Goal: Task Accomplishment & Management: Use online tool/utility

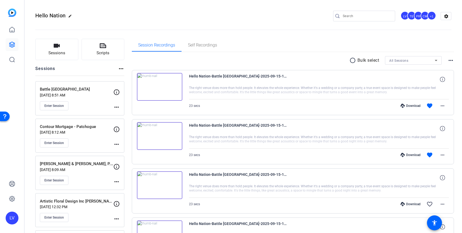
scroll to position [37, 0]
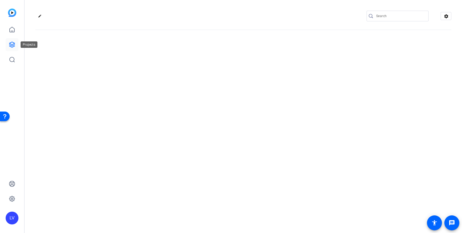
click at [12, 45] on icon at bounding box center [11, 44] width 5 height 5
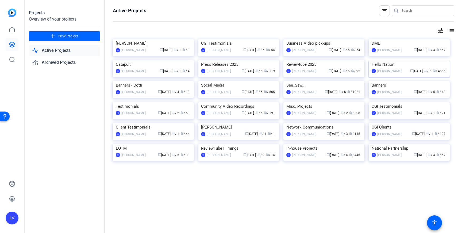
click at [394, 60] on img at bounding box center [409, 60] width 81 height 0
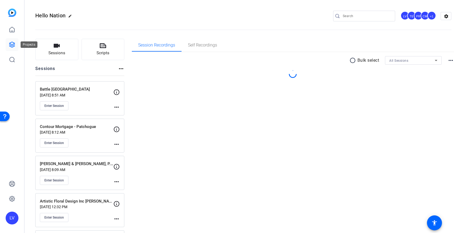
click at [11, 43] on icon at bounding box center [12, 44] width 6 height 6
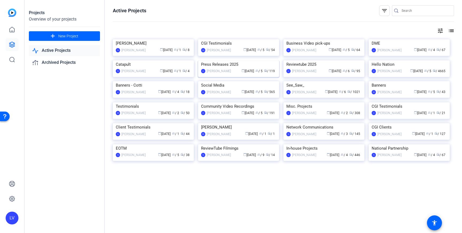
click at [238, 60] on img at bounding box center [238, 60] width 81 height 0
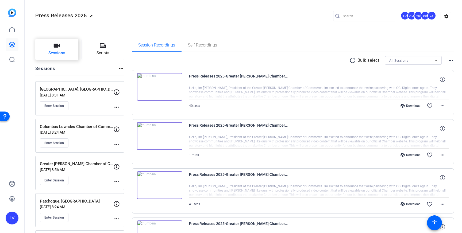
click at [57, 55] on span "Sessions" at bounding box center [56, 53] width 17 height 6
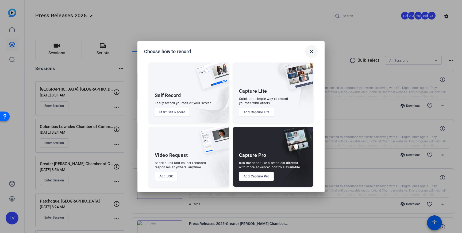
click at [311, 49] on mat-icon "close" at bounding box center [311, 51] width 6 height 6
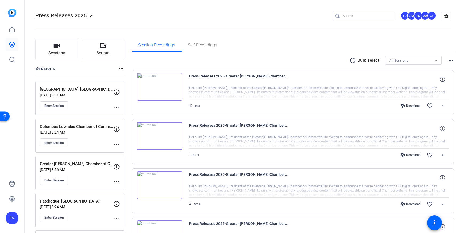
click at [79, 106] on div "Enter Session" at bounding box center [77, 105] width 74 height 9
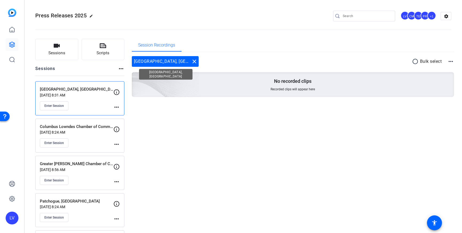
click at [191, 62] on mat-icon "close" at bounding box center [194, 61] width 6 height 6
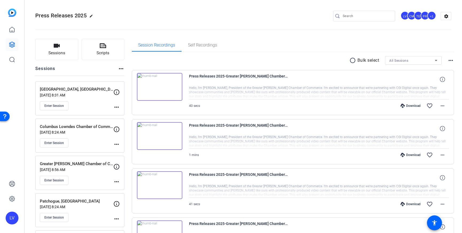
click at [117, 106] on mat-icon "more_horiz" at bounding box center [116, 107] width 6 height 6
click at [120, 113] on span "Edit Session" at bounding box center [130, 115] width 24 height 6
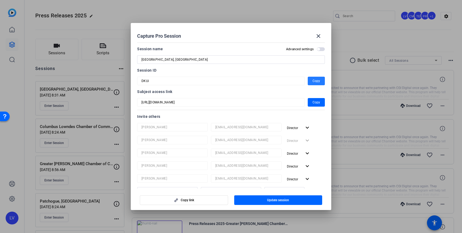
click at [317, 82] on span "Copy" at bounding box center [316, 81] width 7 height 6
